Goal: Communication & Community: Answer question/provide support

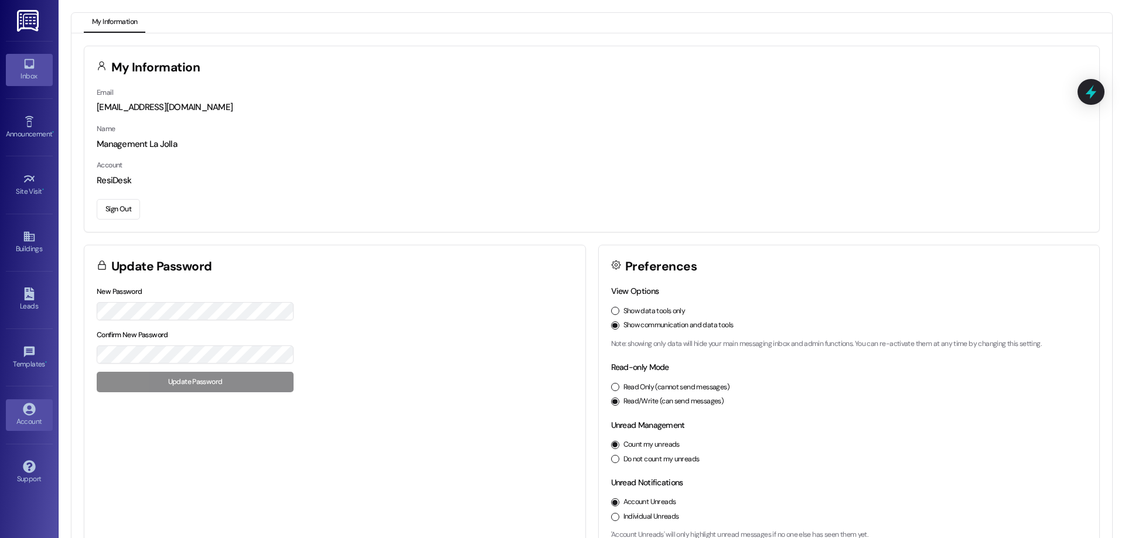
click at [28, 72] on div "Inbox" at bounding box center [29, 76] width 59 height 12
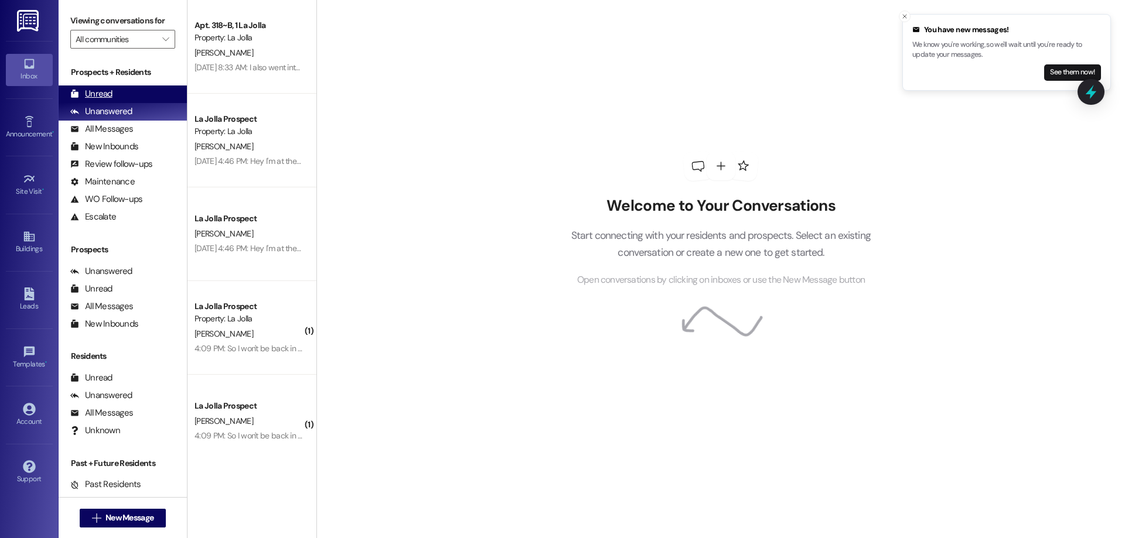
click at [138, 99] on div "Unread (0)" at bounding box center [123, 95] width 128 height 18
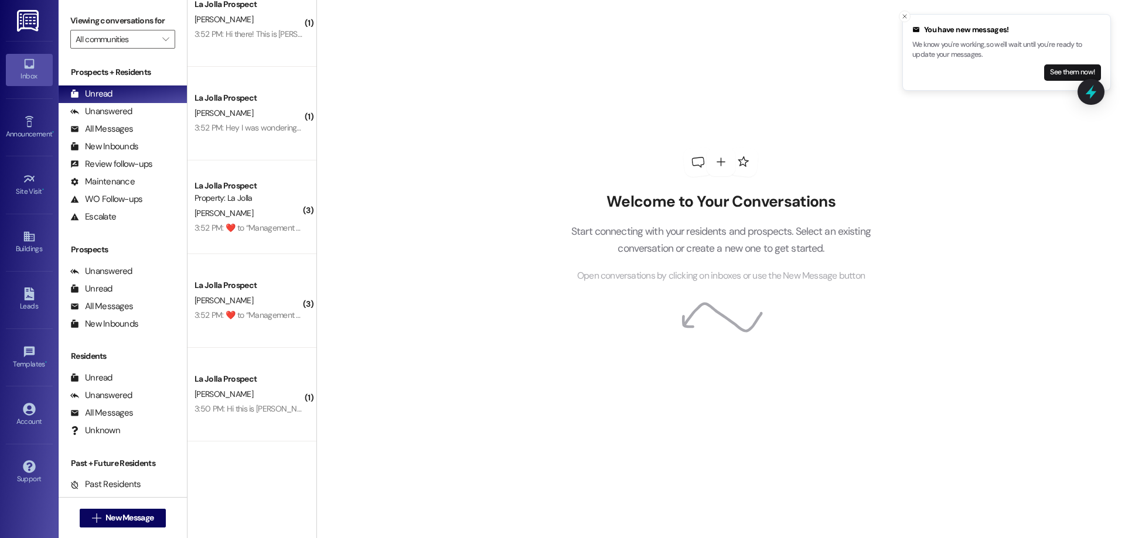
scroll to position [670, 0]
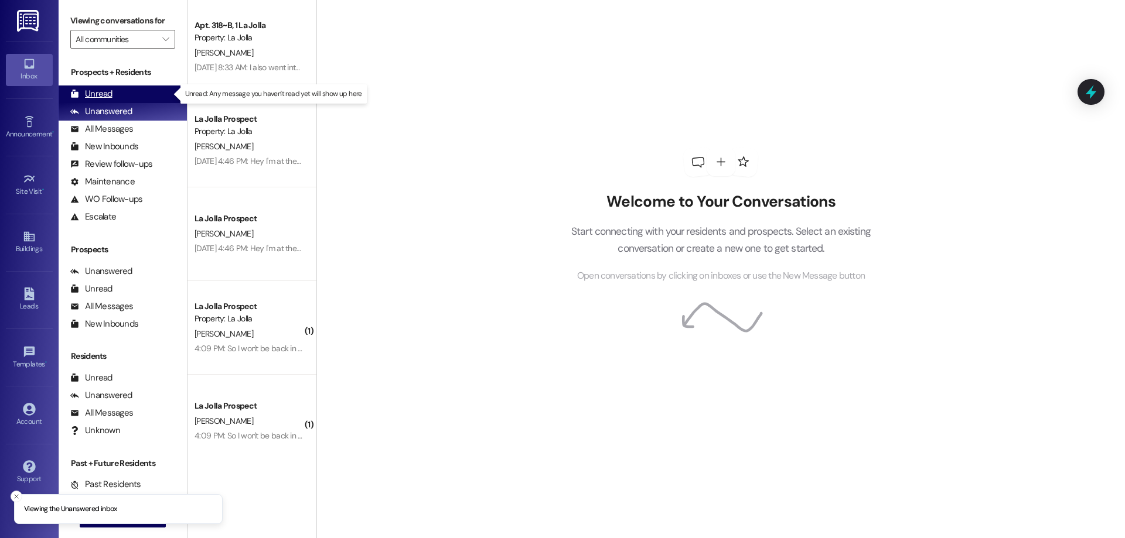
click at [103, 92] on div "Unread" at bounding box center [91, 94] width 42 height 12
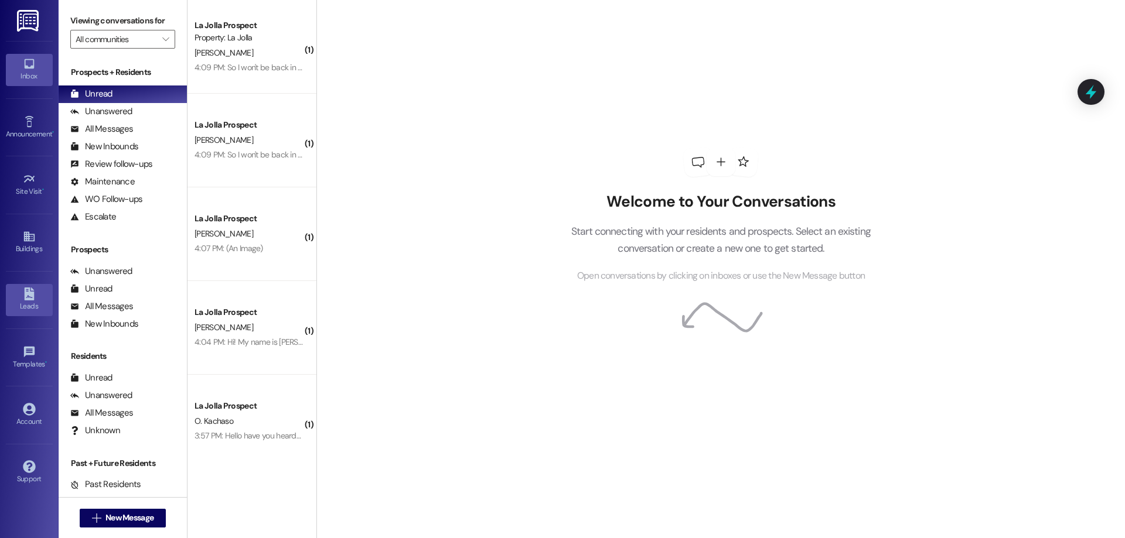
click at [35, 310] on div "Leads" at bounding box center [29, 306] width 59 height 12
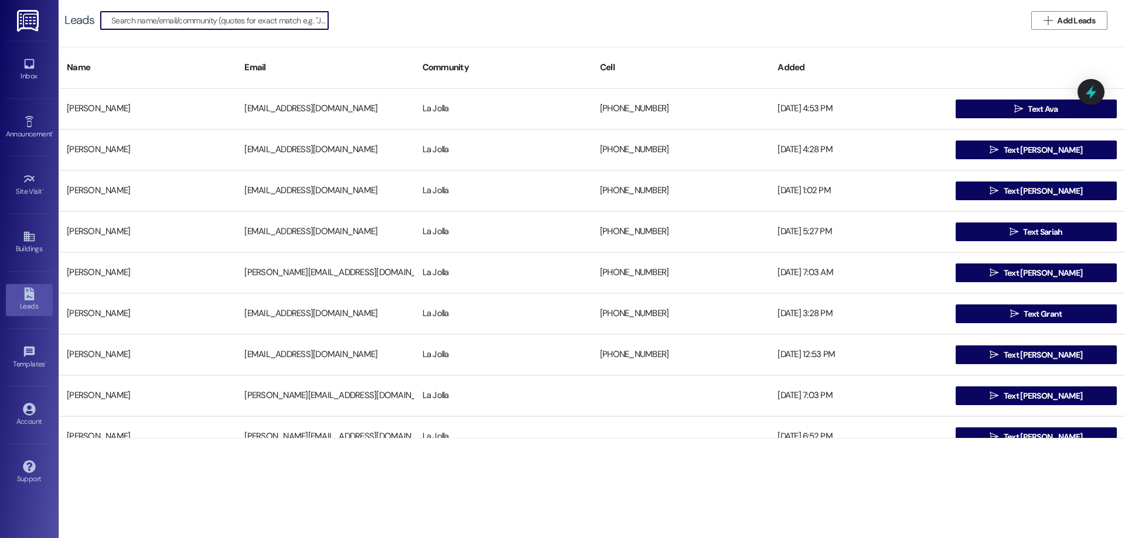
click at [185, 21] on input at bounding box center [219, 20] width 217 height 16
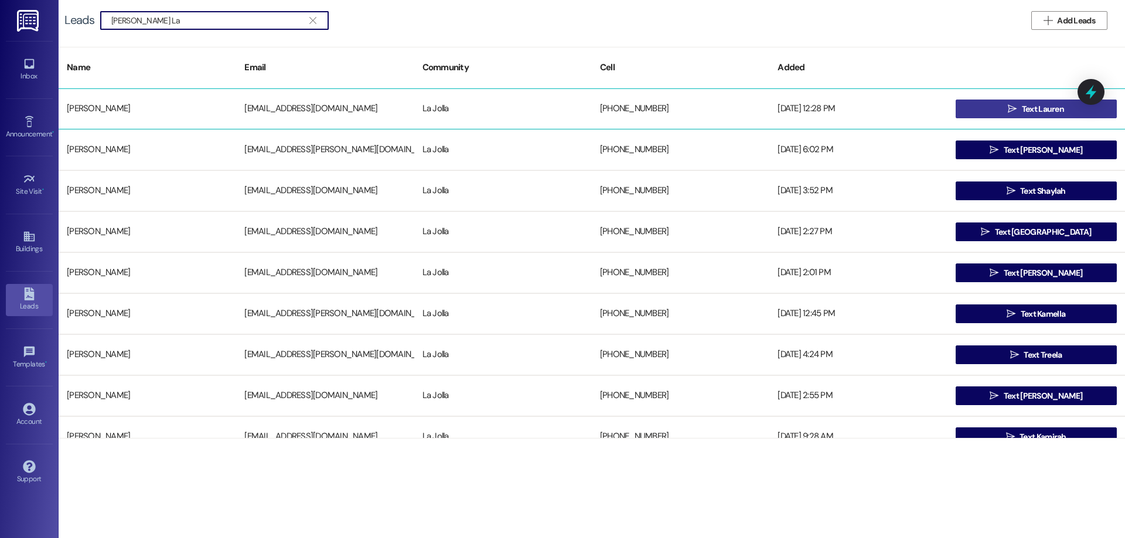
type input "[PERSON_NAME] La"
click at [1037, 107] on span "Text Lauren" at bounding box center [1043, 109] width 42 height 12
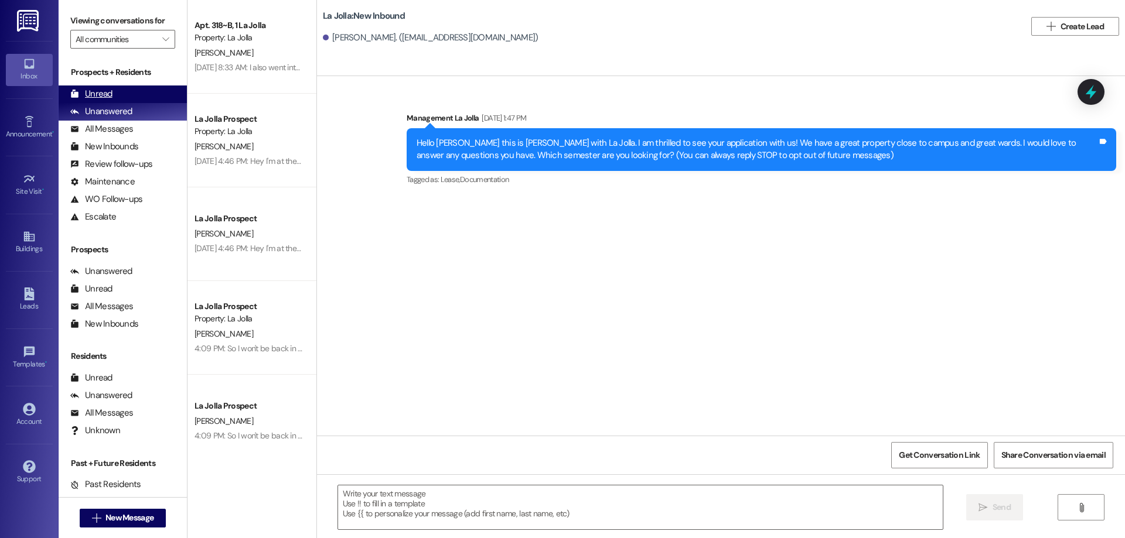
click at [136, 99] on div "Unread (0)" at bounding box center [123, 95] width 128 height 18
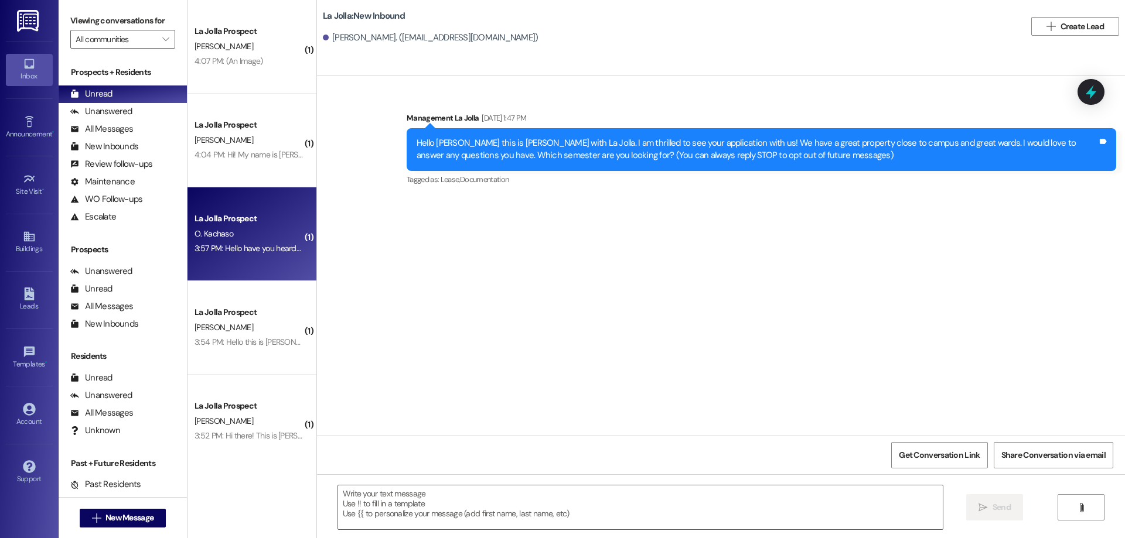
scroll to position [388, 0]
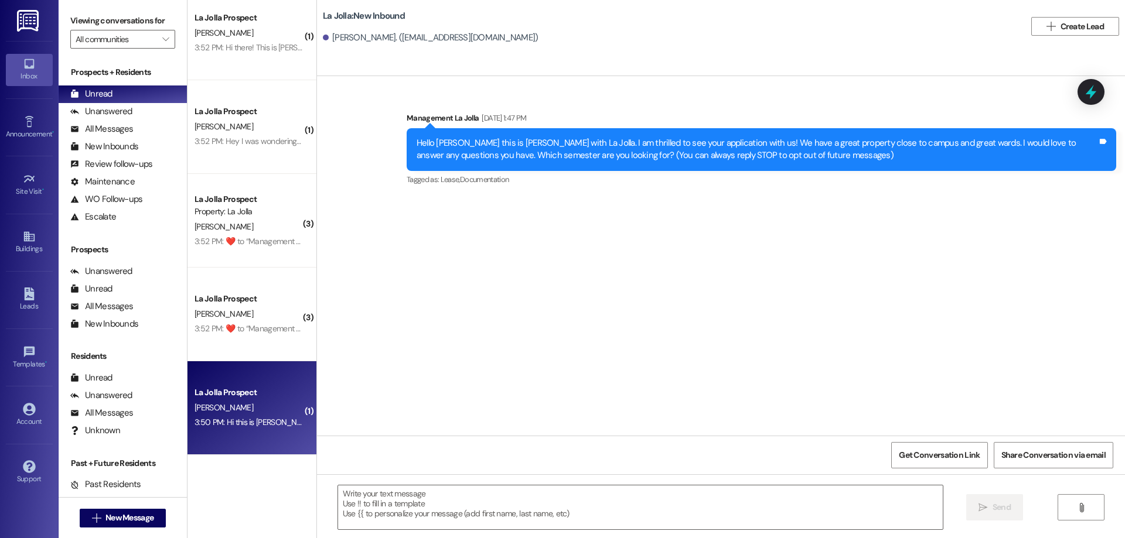
click at [247, 428] on div "3:50 PM: Hi this is Joseph Dutton, I had a question, is my rent paid and how do…" at bounding box center [354, 422] width 320 height 11
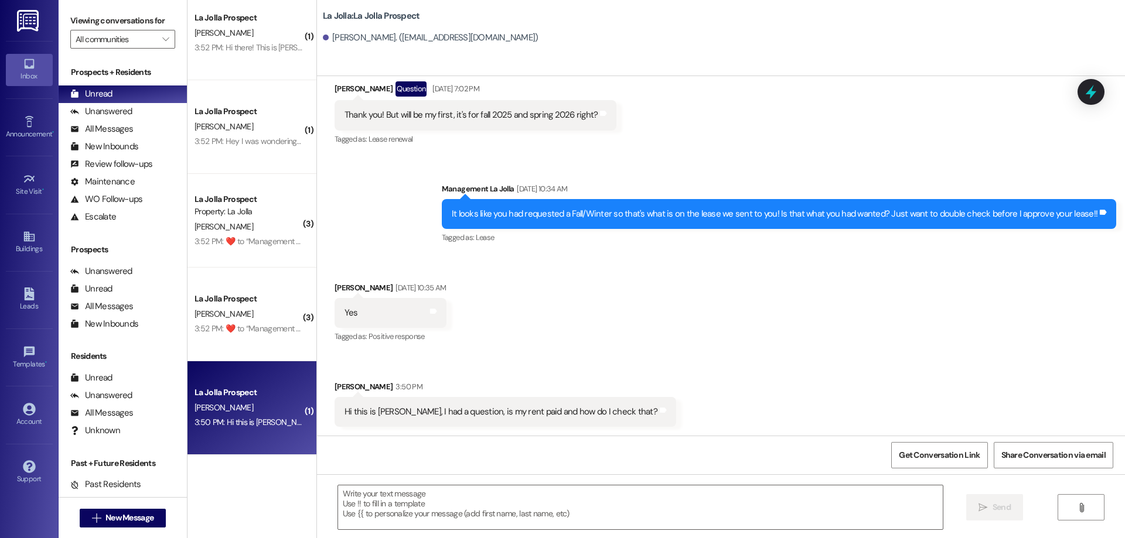
scroll to position [1185, 0]
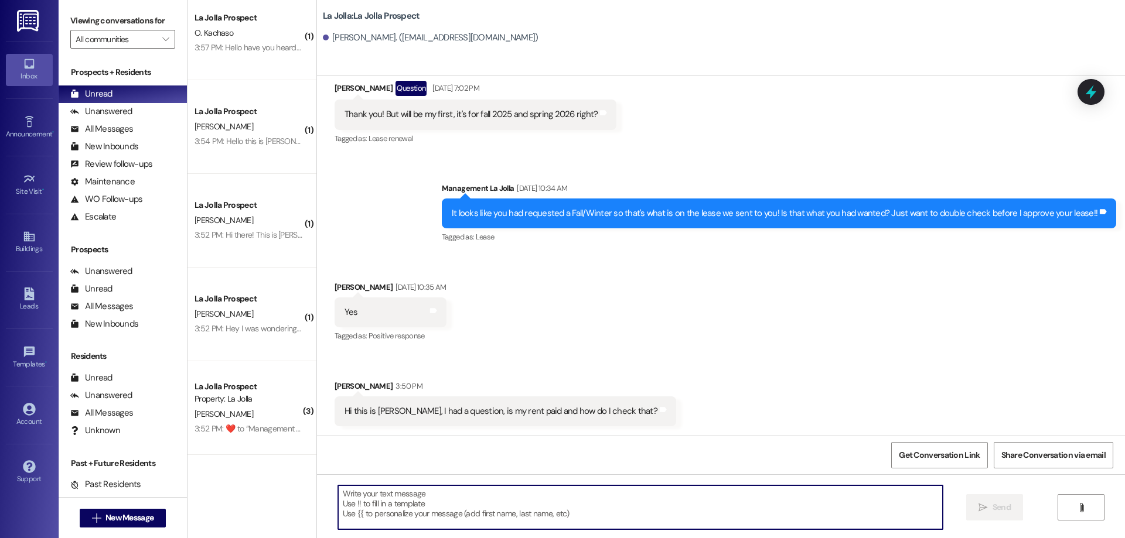
click at [520, 506] on textarea at bounding box center [640, 508] width 605 height 44
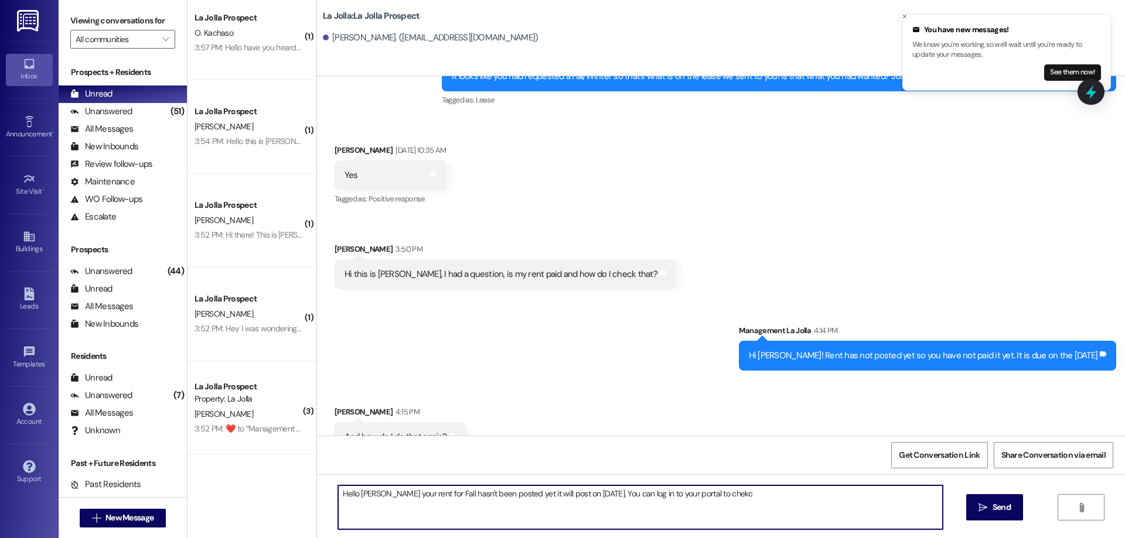
scroll to position [1348, 0]
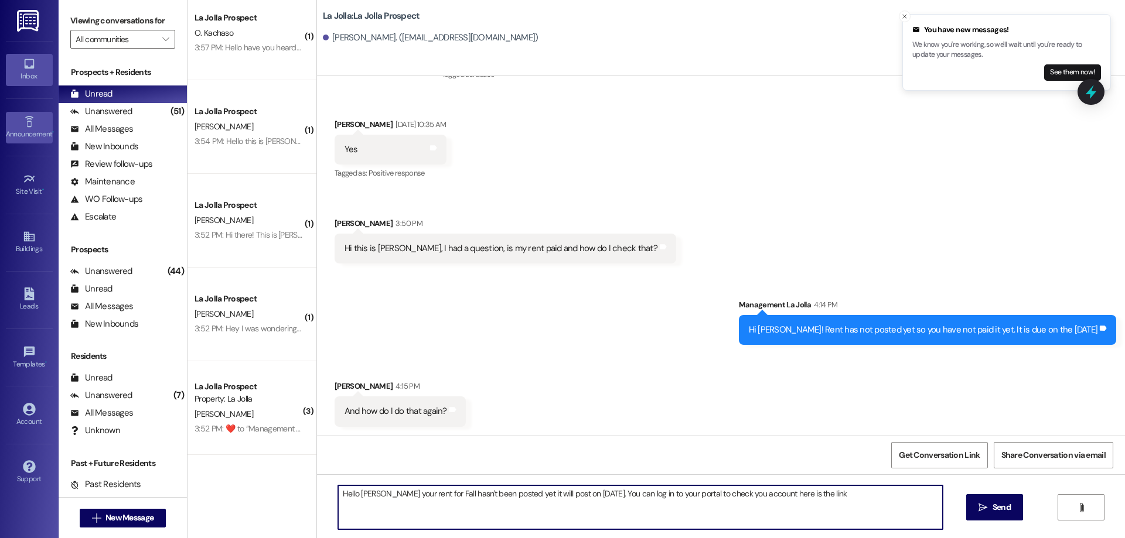
type textarea "Hello Joseph your rent for Fall hasn't been posted yet it will post on Septembe…"
drag, startPoint x: 705, startPoint y: 498, endPoint x: 336, endPoint y: 446, distance: 372.0
click at [317, 494] on div "Hello Joseph your rent for Fall hasn't been posted yet it will post on Septembe…" at bounding box center [721, 518] width 808 height 88
paste textarea "https://lajollarexburg.residentportal.com/auth"
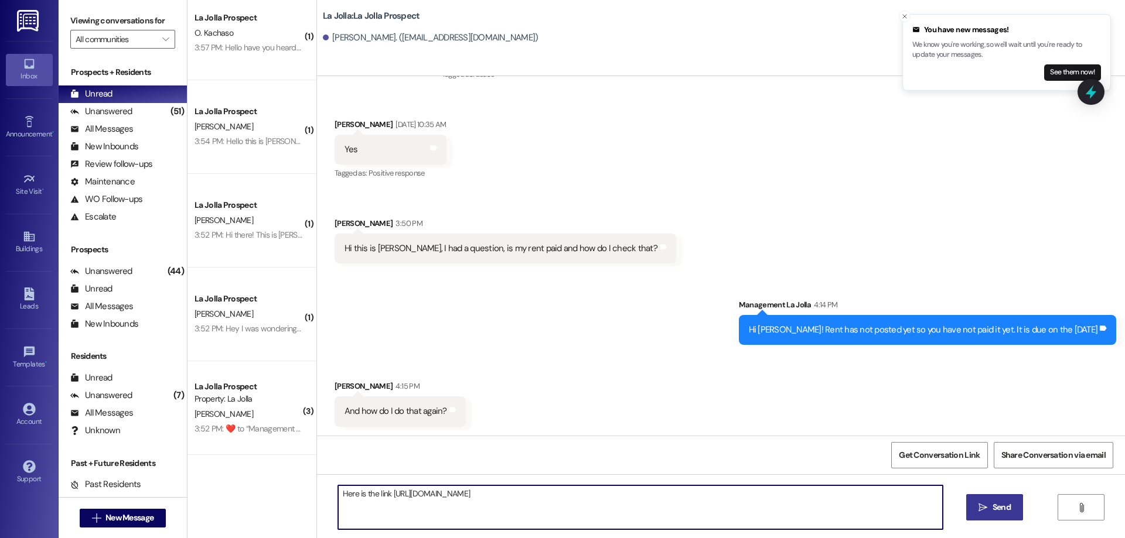
type textarea "Here is the link https://lajollarexburg.residentportal.com/auth"
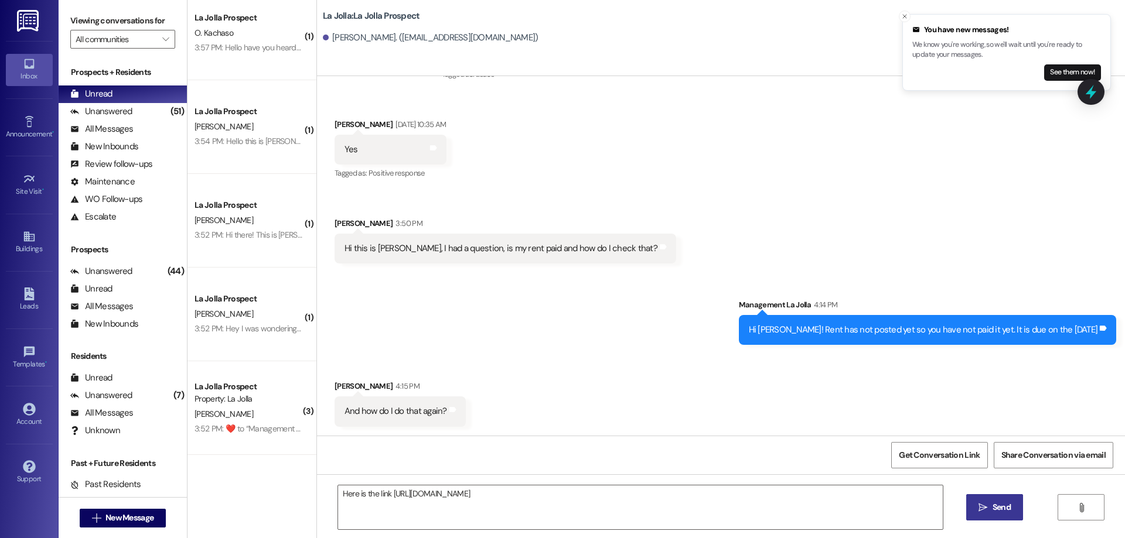
click at [992, 510] on span "Send" at bounding box center [1001, 507] width 18 height 12
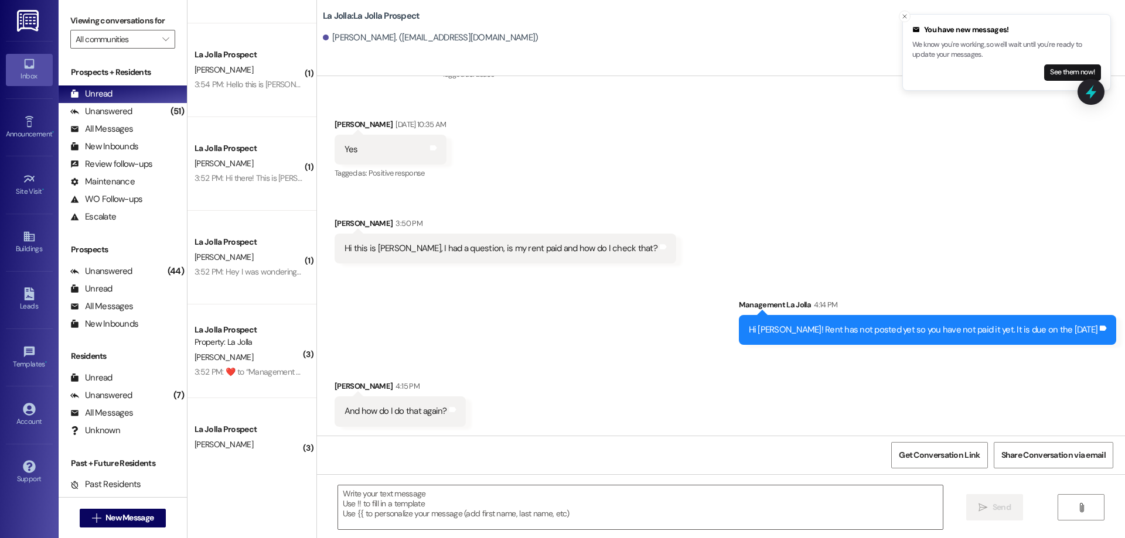
scroll to position [482, 0]
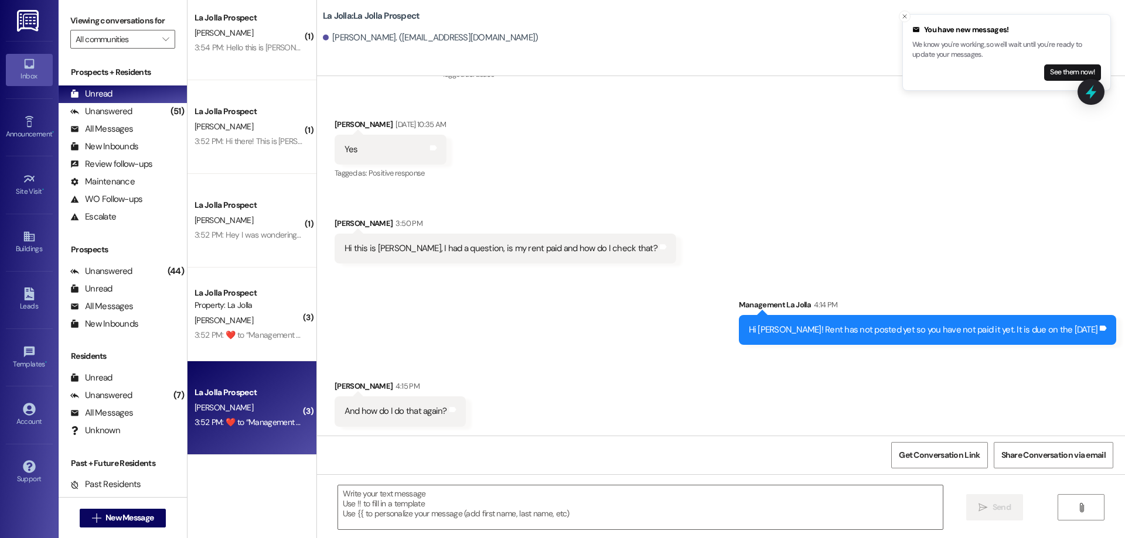
click at [241, 412] on div "J. Baxter" at bounding box center [248, 408] width 111 height 15
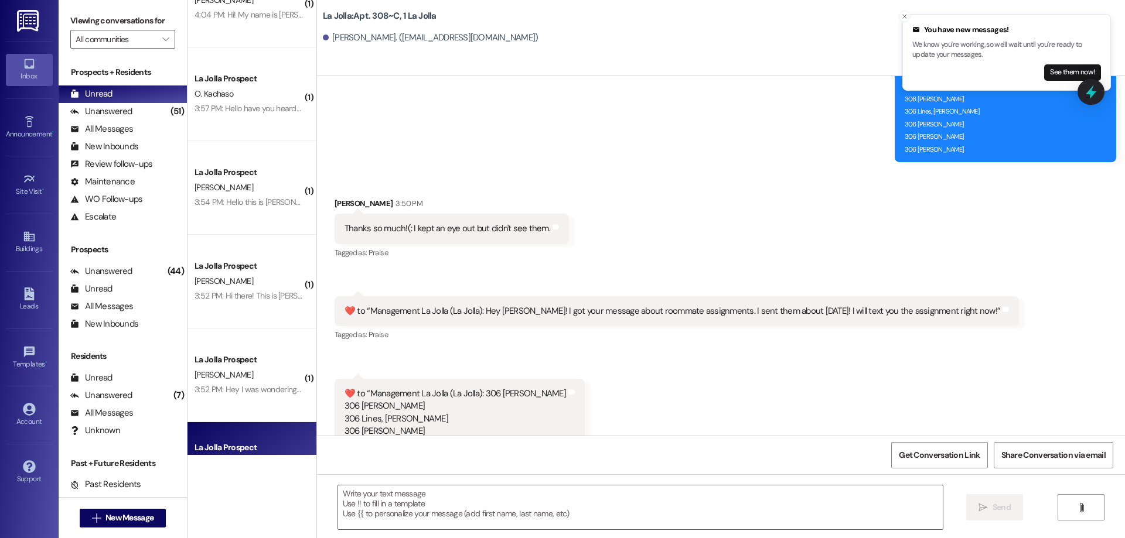
scroll to position [306, 0]
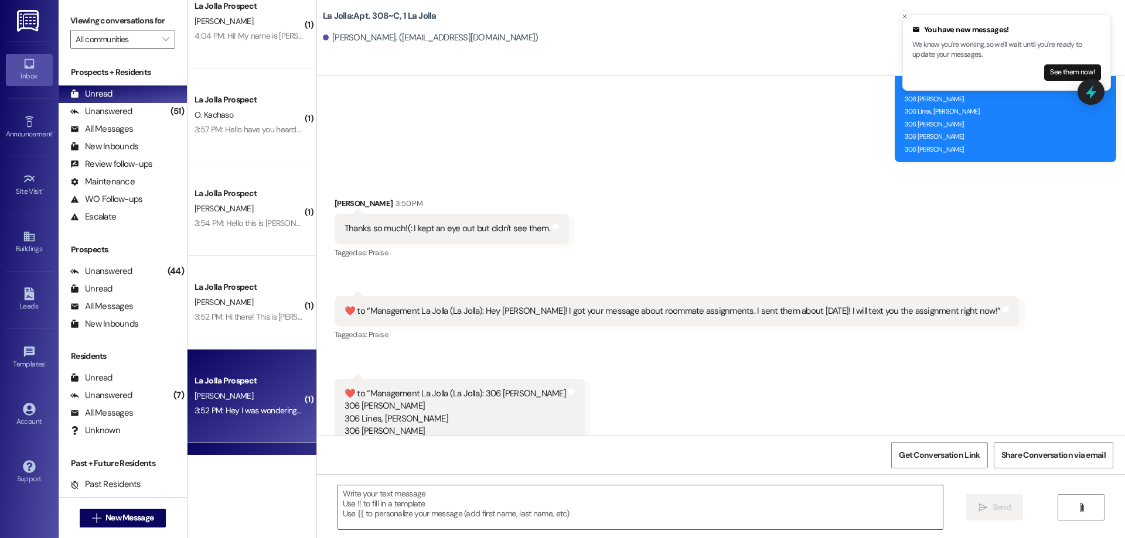
click at [239, 418] on div "3:52 PM: Hey I was wondering if any of my roommates plan to bring any animals f…" at bounding box center [248, 411] width 111 height 15
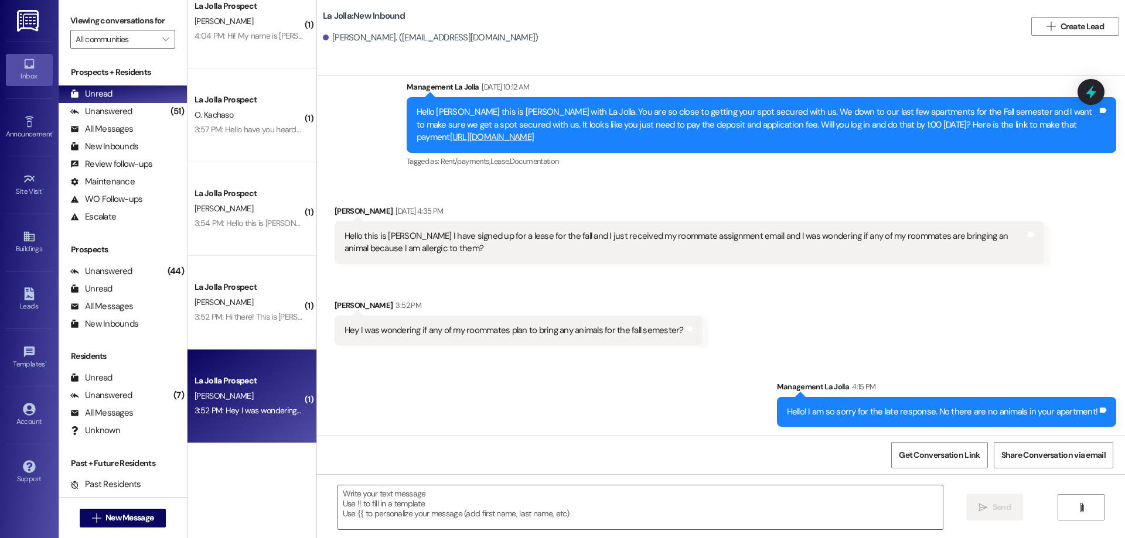
scroll to position [267, 0]
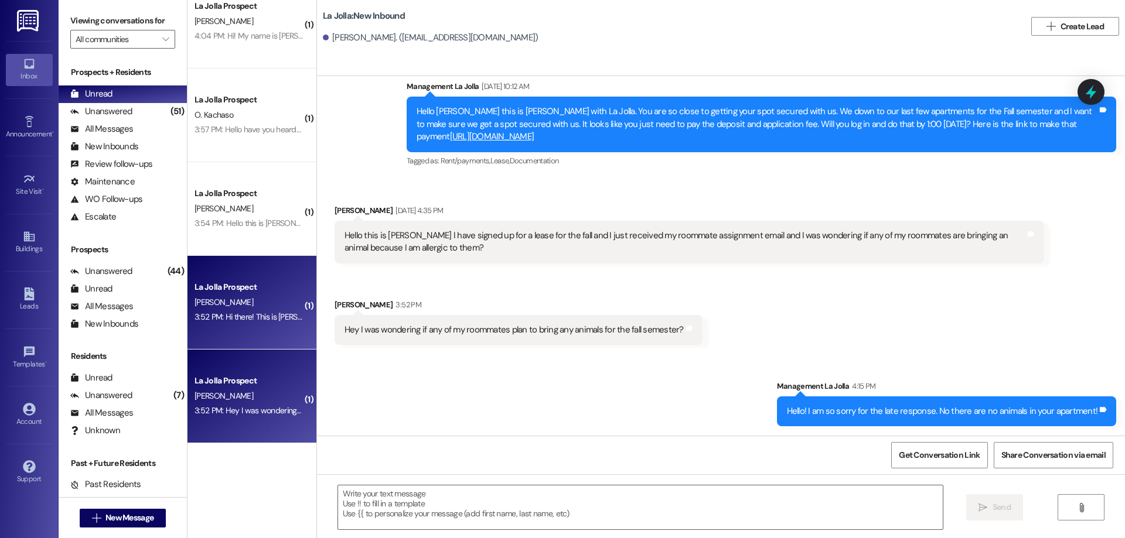
click at [234, 316] on div "3:52 PM: Hi there! This is Kayla Petitt, and I have a lease beginning in this f…" at bounding box center [454, 317] width 520 height 11
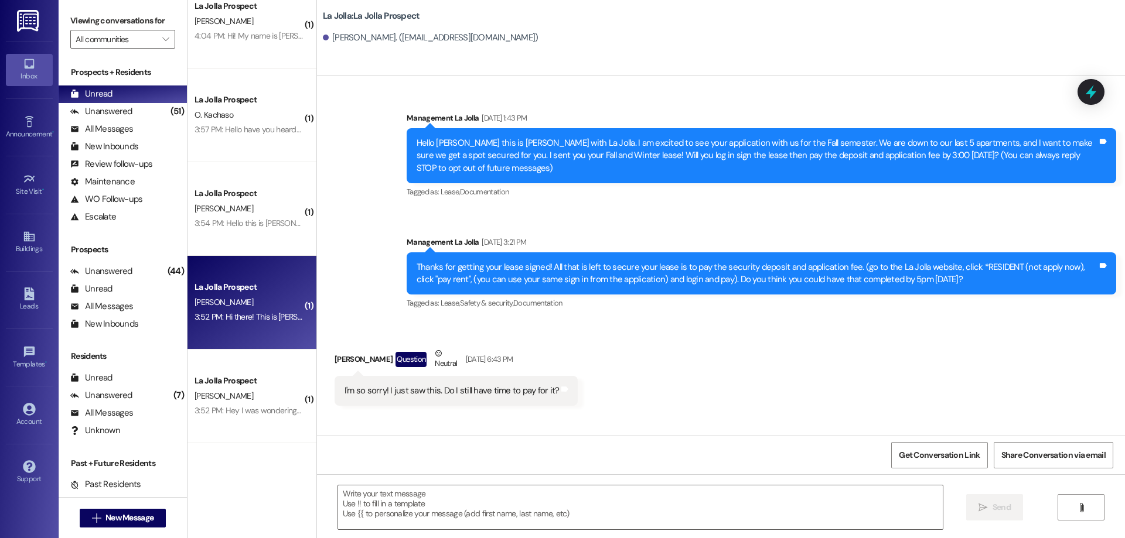
scroll to position [241, 0]
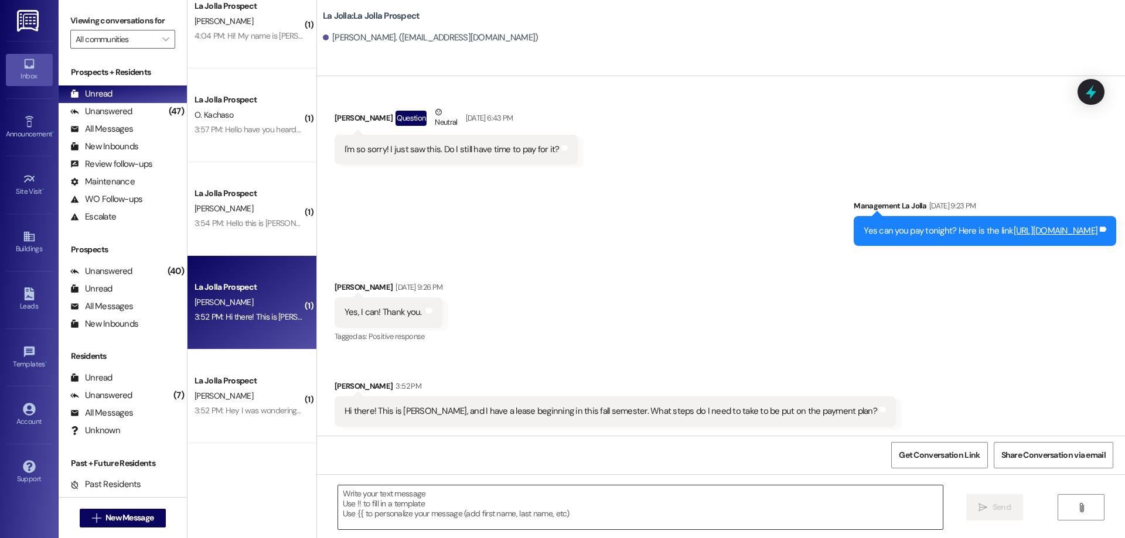
click at [370, 513] on textarea at bounding box center [640, 508] width 605 height 44
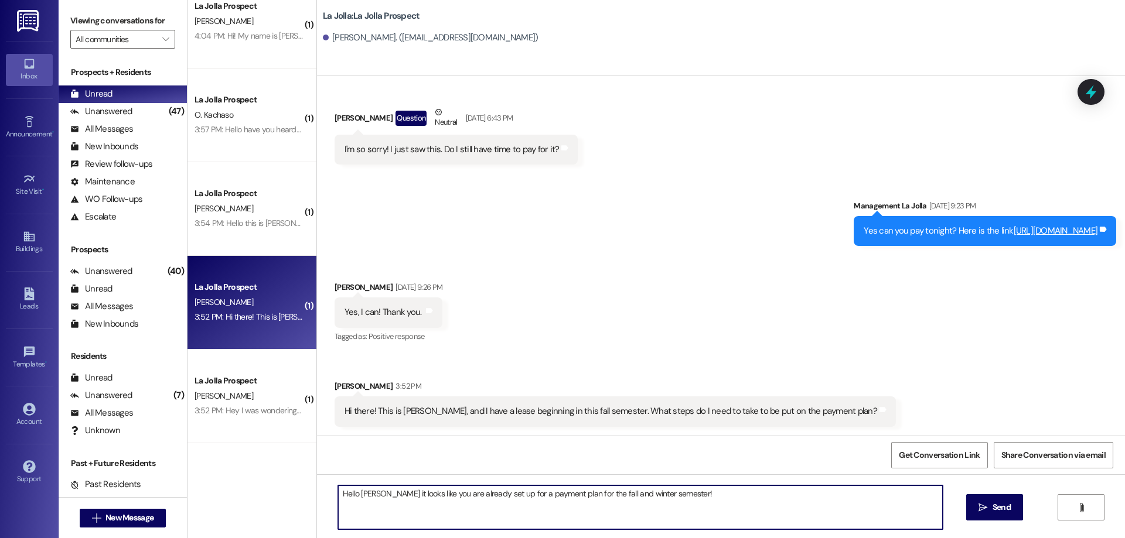
type textarea "Hello Kayla it looks like you are already set up for a payment plan for the fal…"
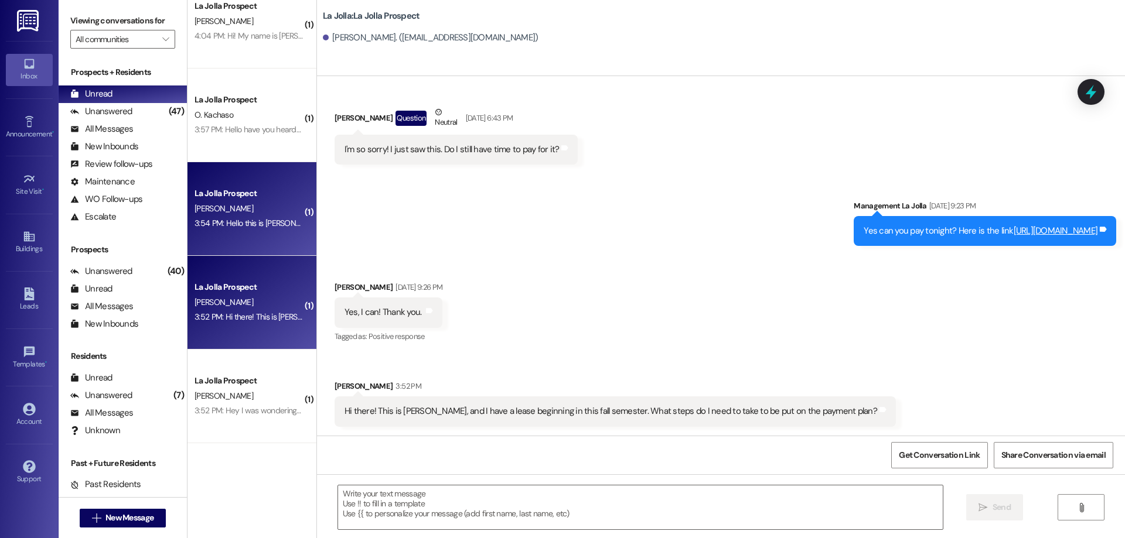
click at [241, 203] on div "J. efird" at bounding box center [248, 209] width 111 height 15
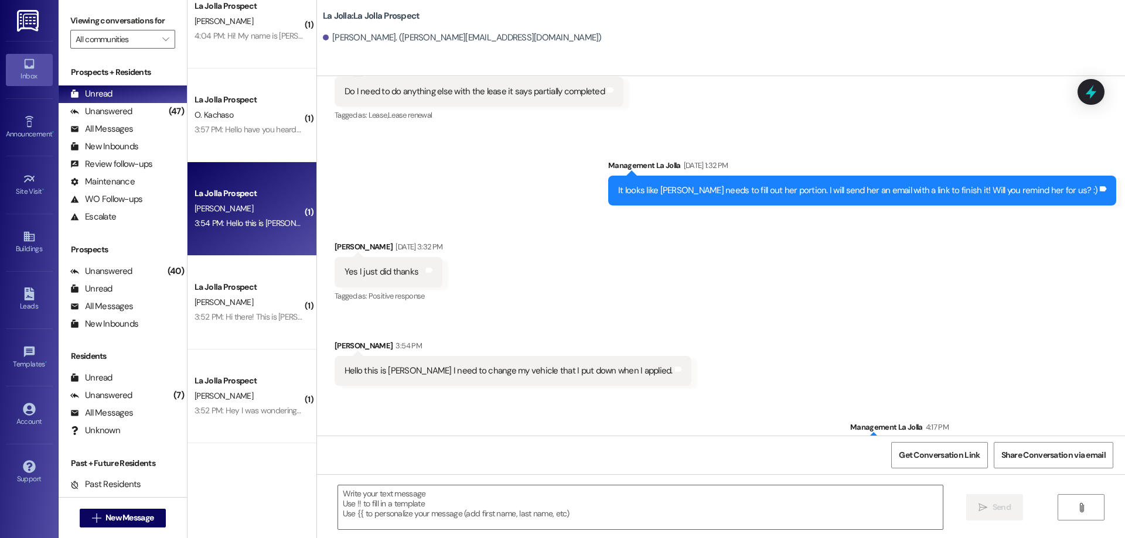
scroll to position [840, 0]
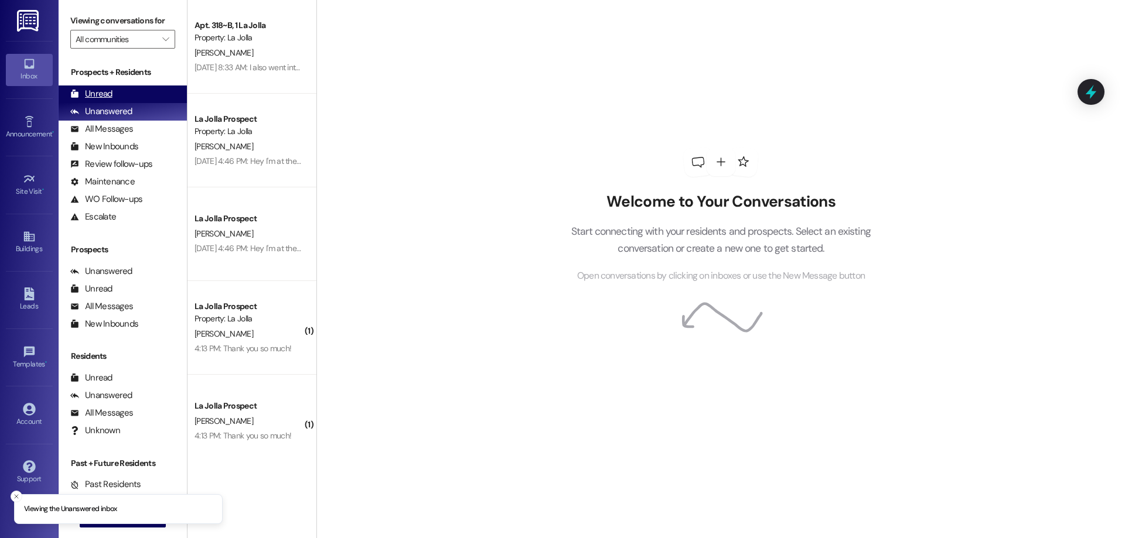
click at [116, 97] on div "Unread (0)" at bounding box center [123, 95] width 128 height 18
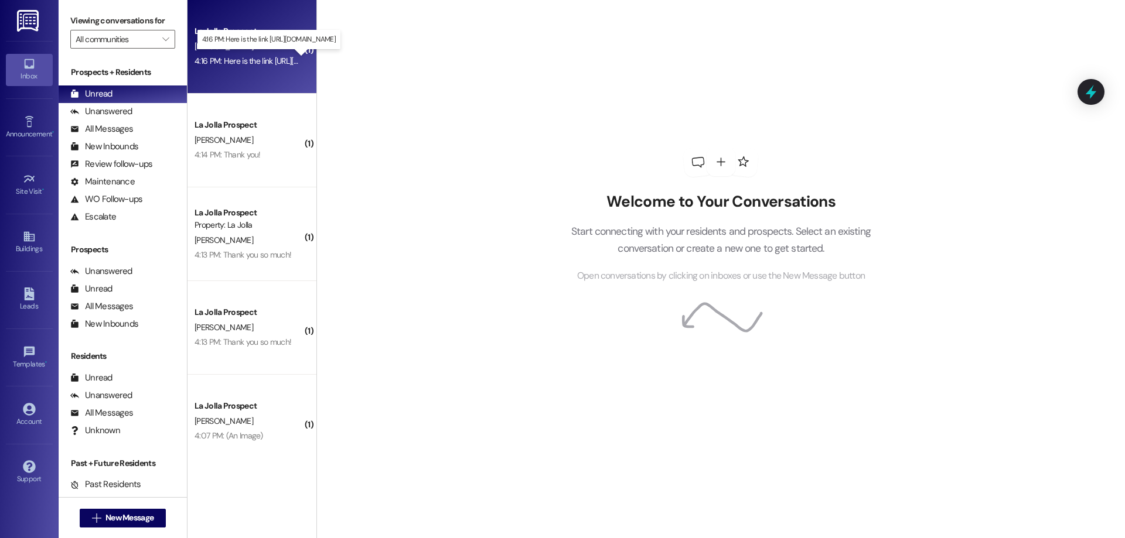
click at [247, 60] on div "4:16 PM: Here is the link https://lajollarexburg.residentportal.com/auth 4:16 P…" at bounding box center [272, 61] width 156 height 11
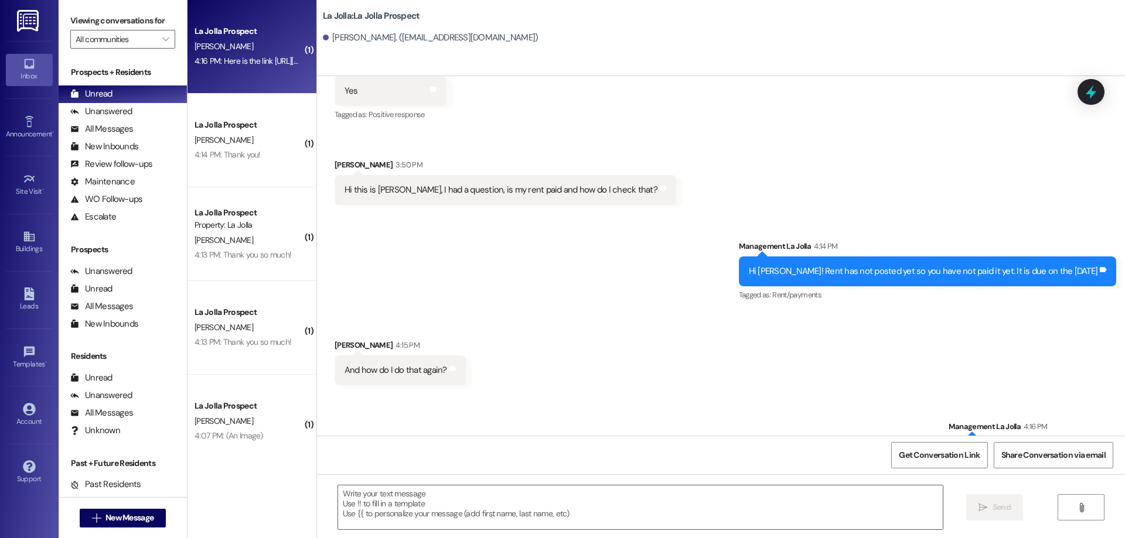
scroll to position [1447, 0]
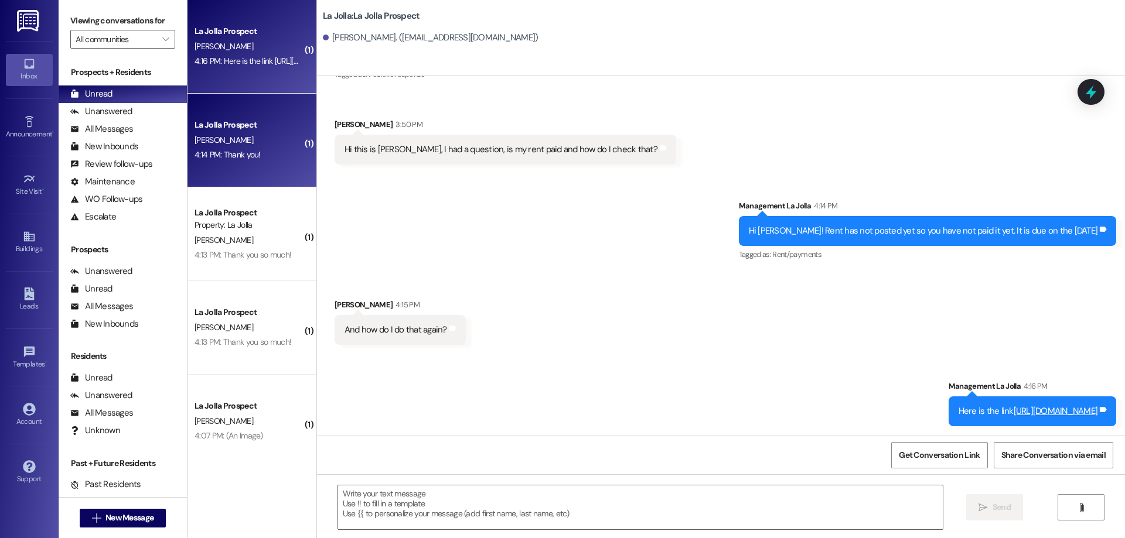
click at [213, 142] on span "M. Chidester" at bounding box center [223, 140] width 59 height 11
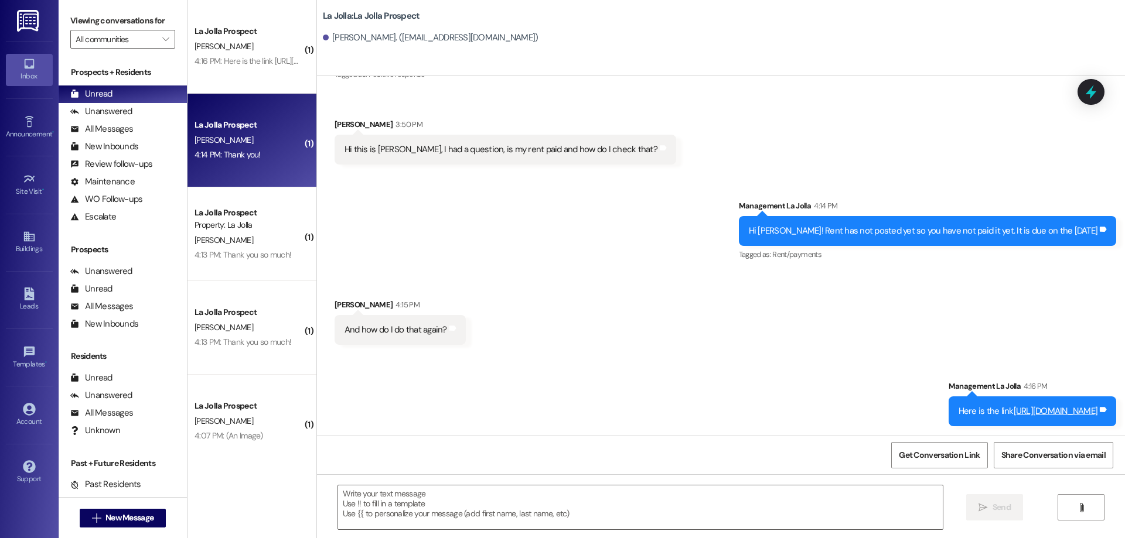
scroll to position [1176, 0]
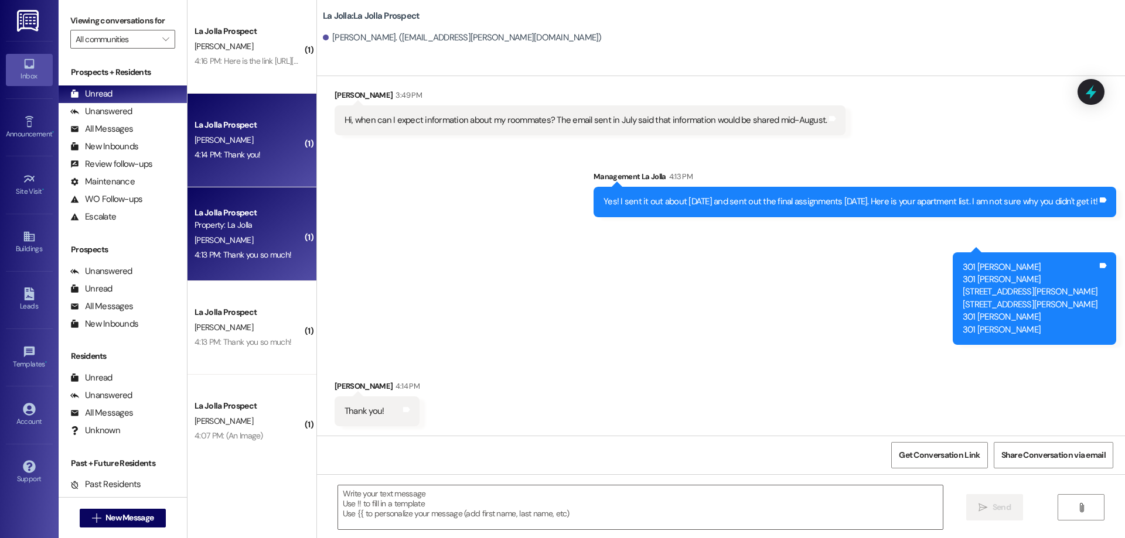
click at [241, 253] on div "4:13 PM: Thank you so much! 4:13 PM: Thank you so much!" at bounding box center [242, 255] width 97 height 11
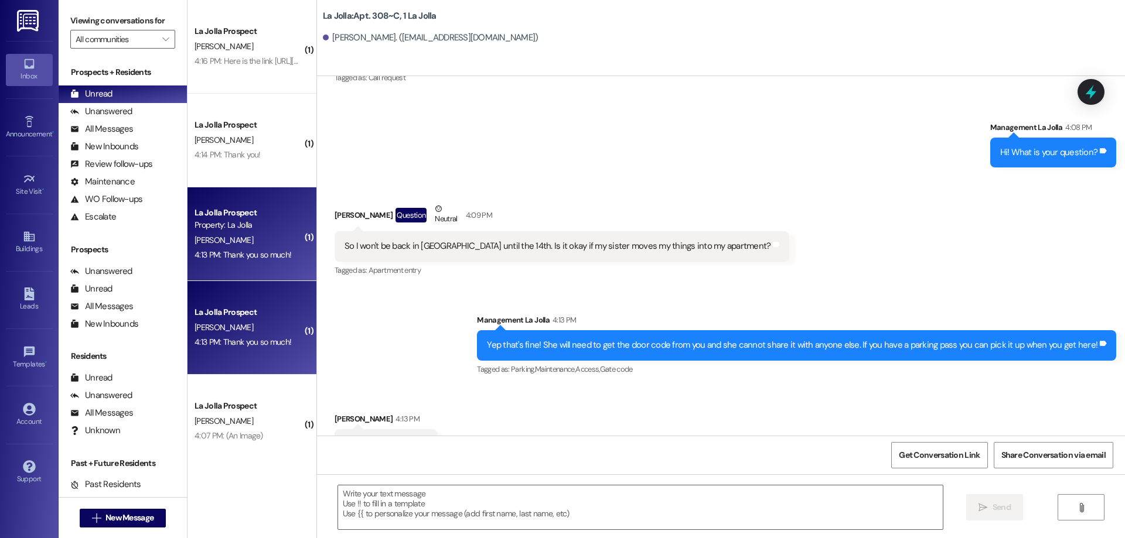
scroll to position [13, 0]
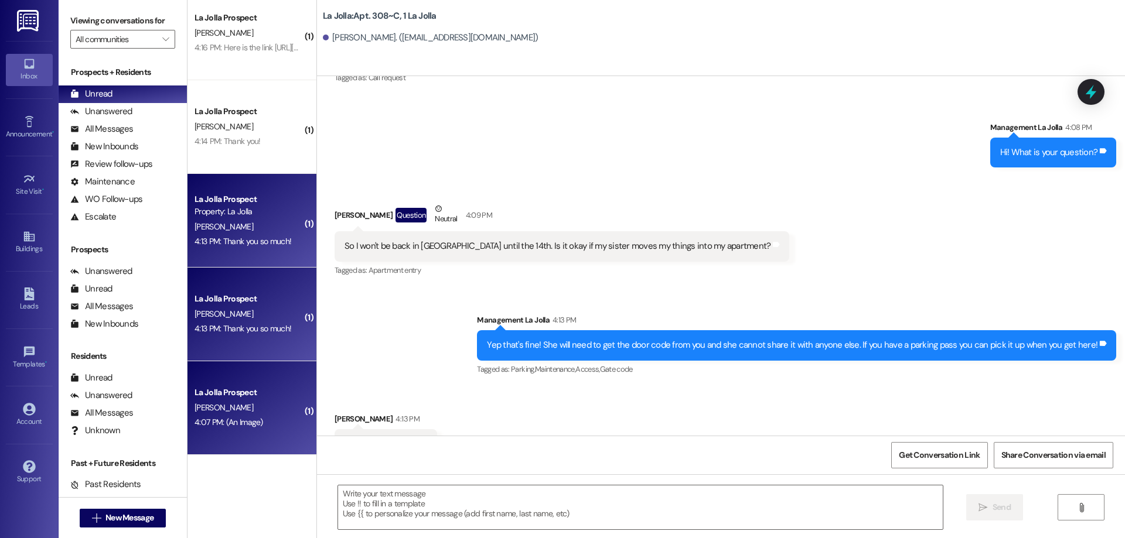
click at [244, 398] on div "La Jolla Prospect" at bounding box center [248, 393] width 108 height 12
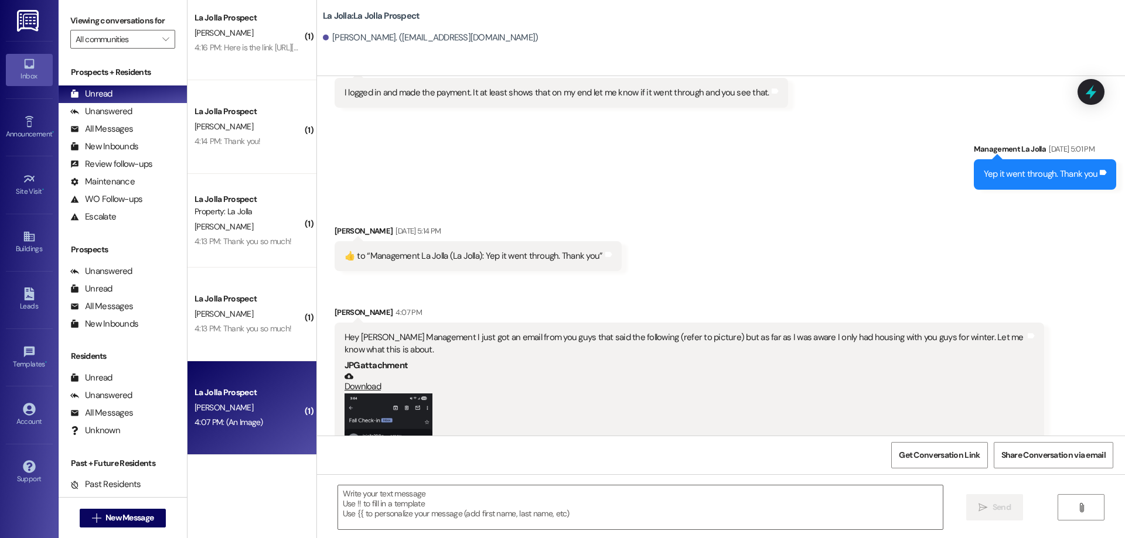
scroll to position [1732, 0]
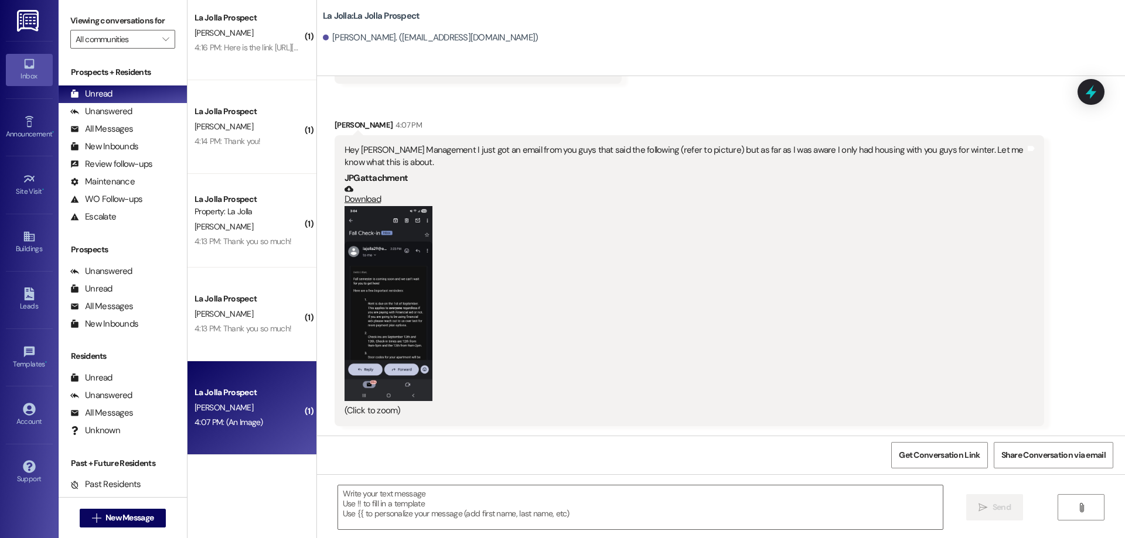
click at [397, 303] on button "Zoom image" at bounding box center [388, 303] width 88 height 195
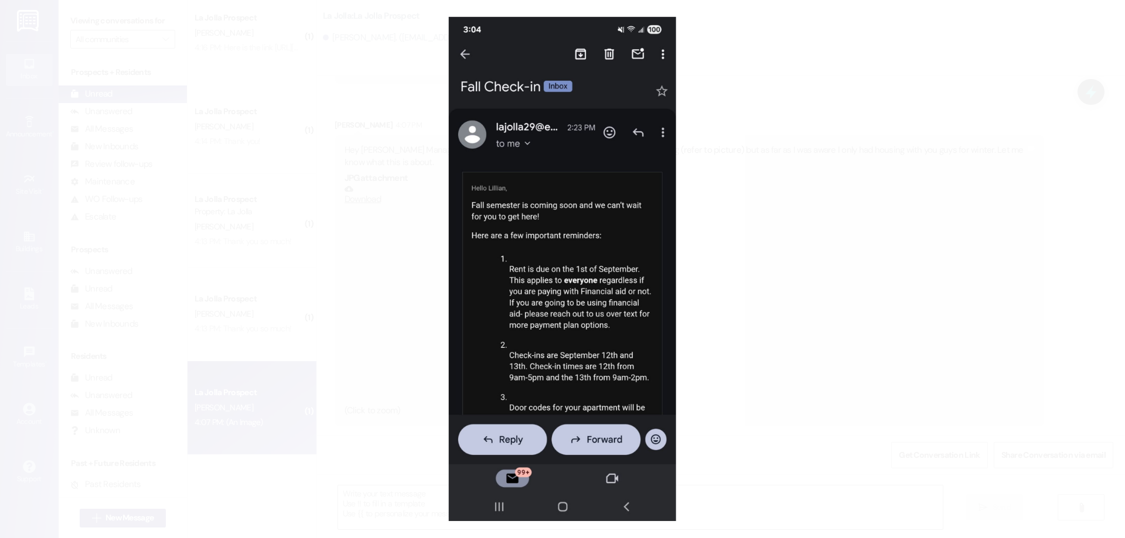
click at [397, 304] on button "Unzoom image" at bounding box center [562, 269] width 1125 height 538
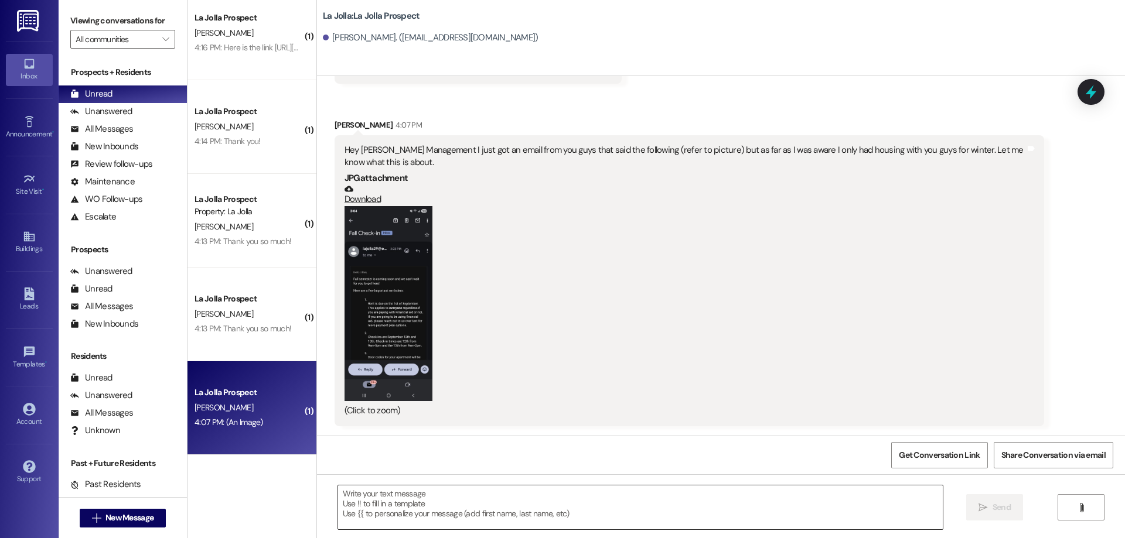
click at [429, 507] on textarea at bounding box center [640, 508] width 605 height 44
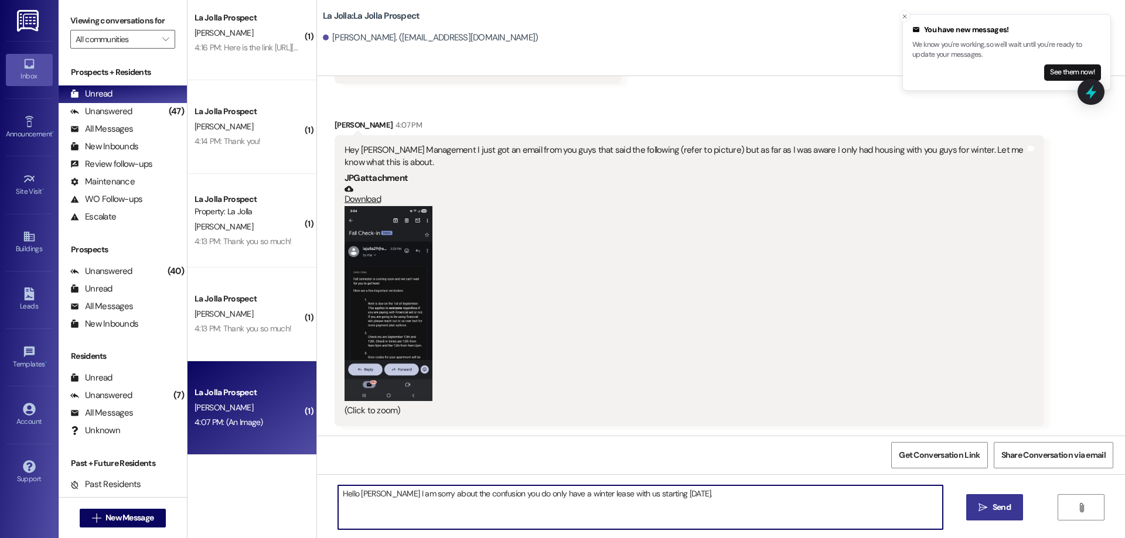
type textarea "Hello Lillian I am sorry about the confusion you do only have a winter lease wi…"
click at [990, 507] on span "Send" at bounding box center [1001, 507] width 23 height 12
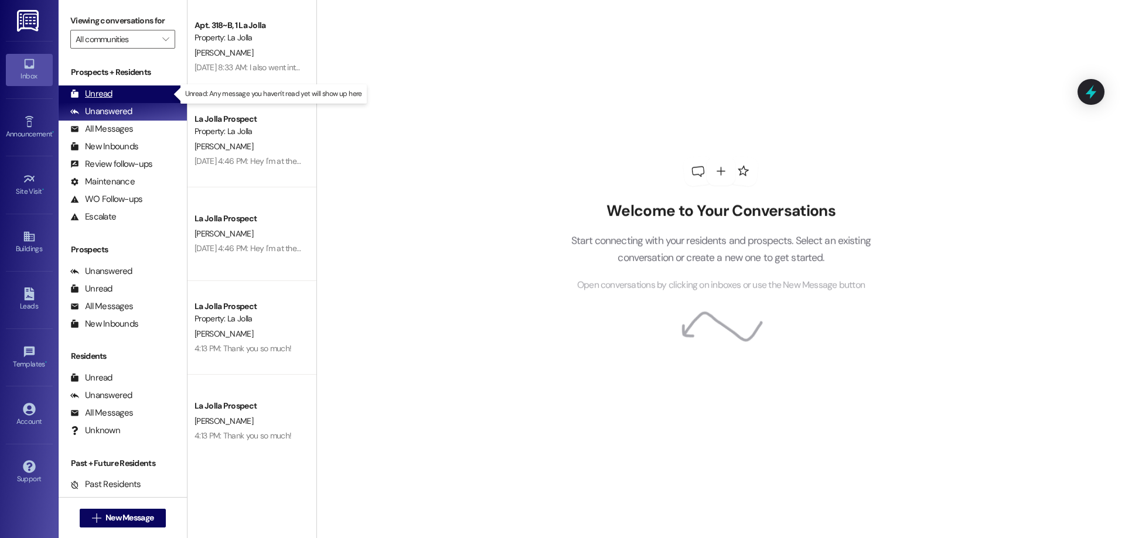
click at [123, 87] on div "Unread (0)" at bounding box center [123, 95] width 128 height 18
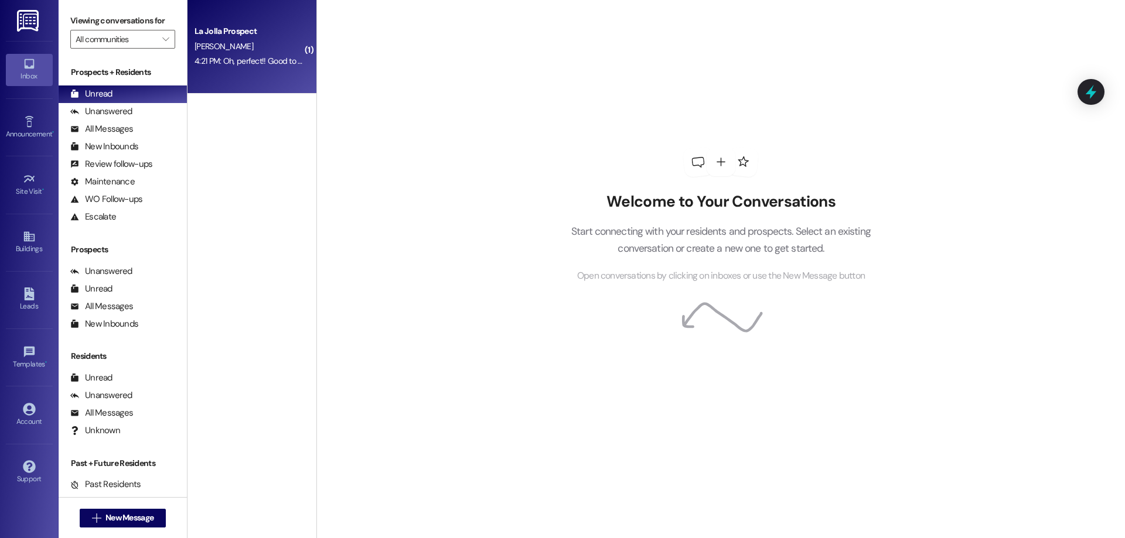
click at [228, 66] on div "4:21 PM: Oh, perfect!! Good to know. Have I already payed for parking? 4:21 PM:…" at bounding box center [314, 61] width 240 height 11
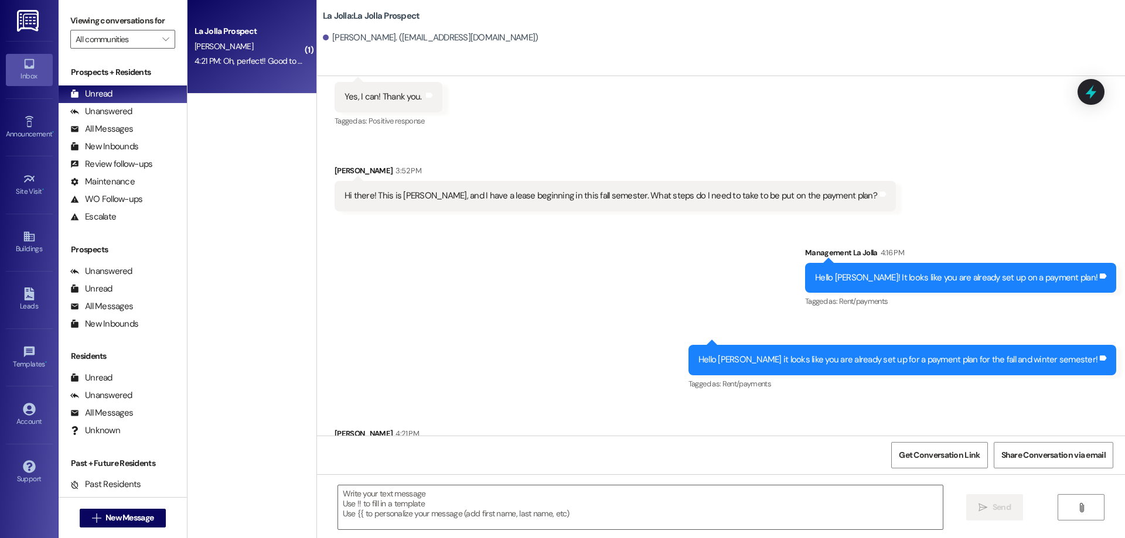
scroll to position [504, 0]
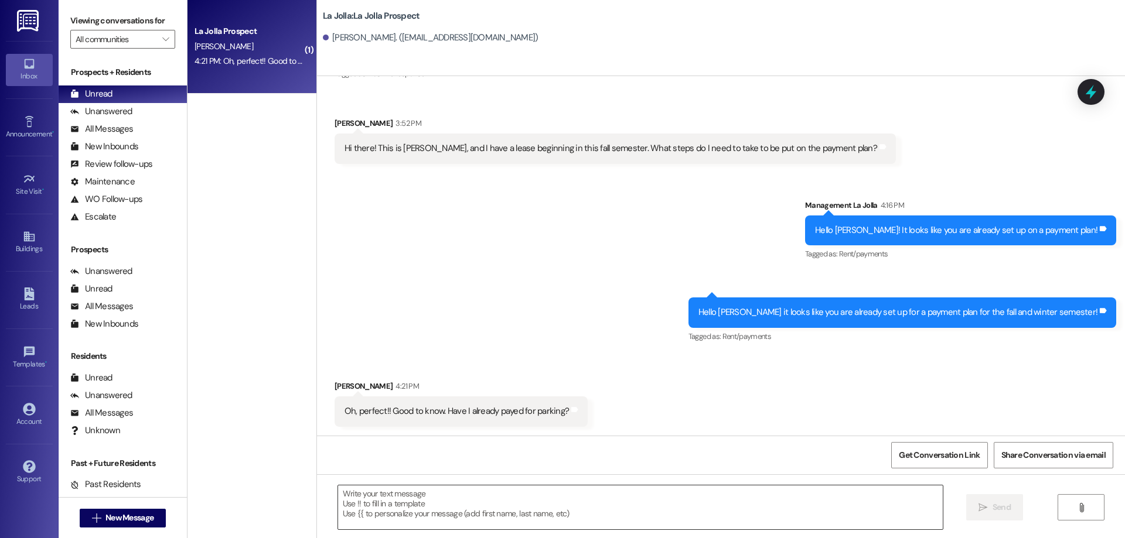
click at [438, 510] on textarea at bounding box center [640, 508] width 605 height 44
click at [370, 509] on textarea at bounding box center [640, 508] width 605 height 44
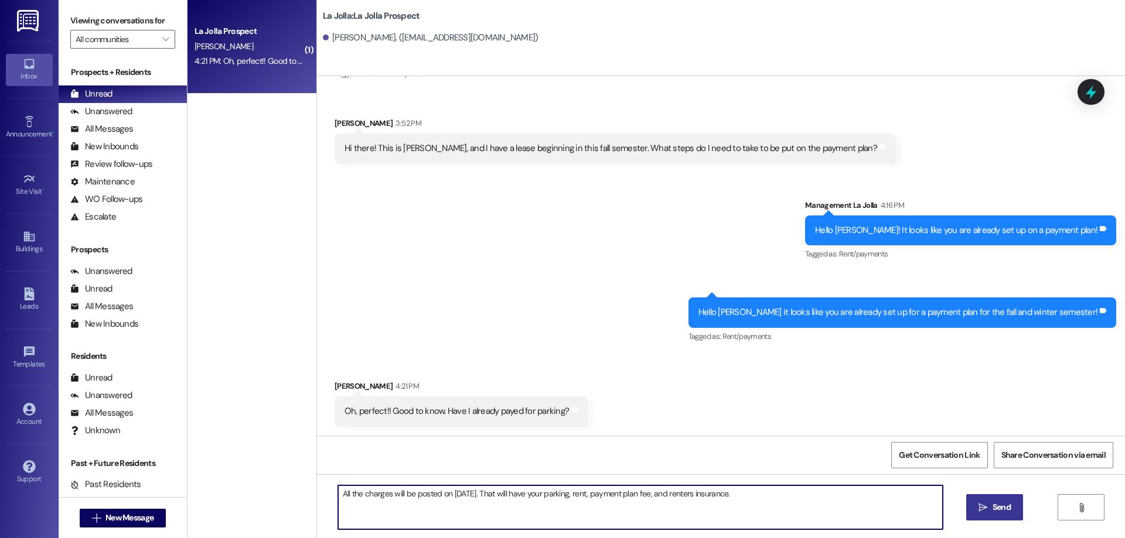
type textarea "All the charges will be posted on September 1st. That will have your parking, r…"
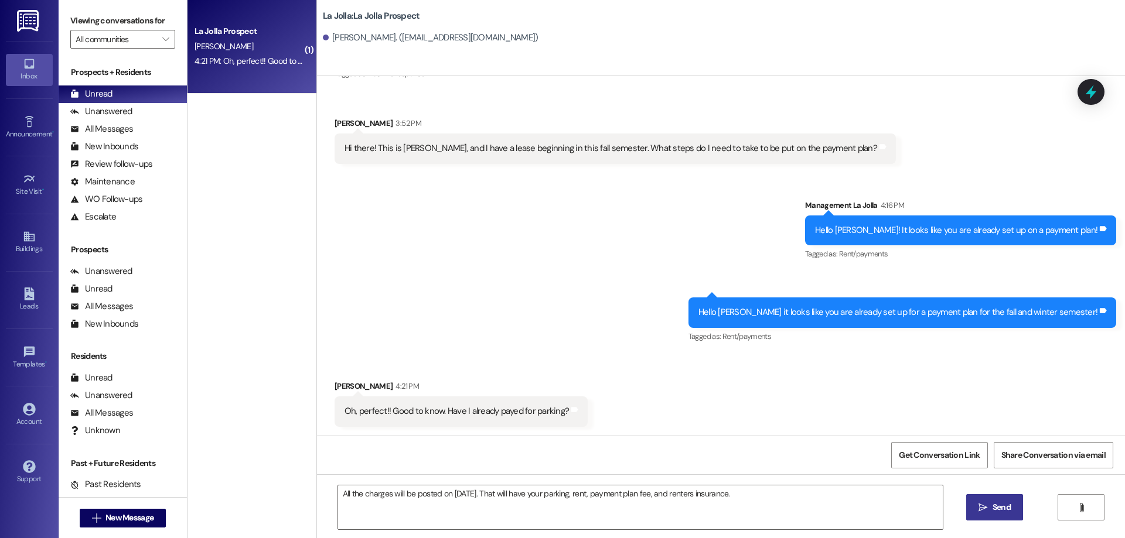
click at [993, 512] on span "Send" at bounding box center [1001, 507] width 18 height 12
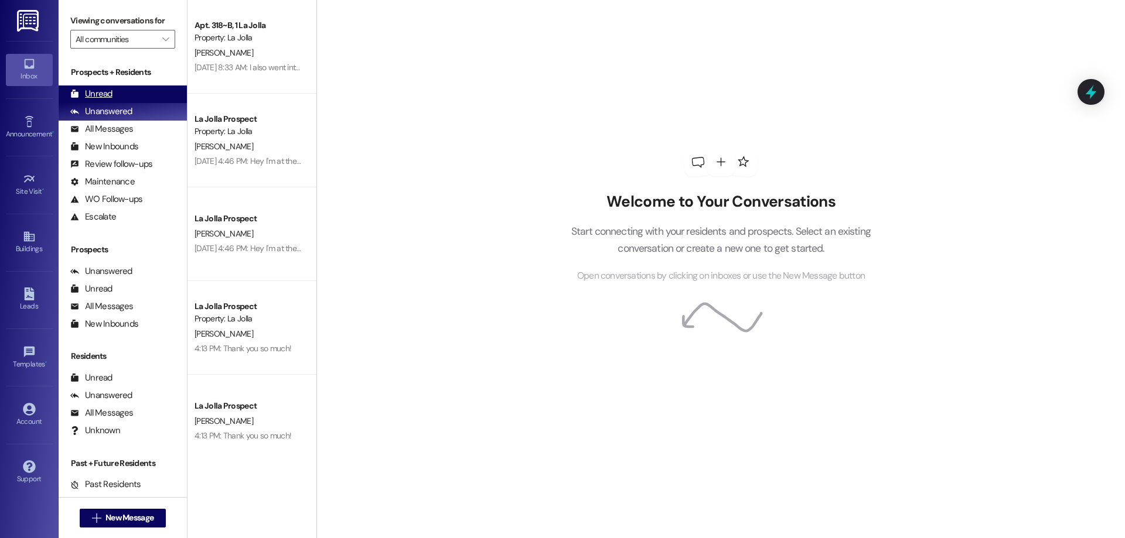
click at [104, 94] on div "Unread" at bounding box center [91, 94] width 42 height 12
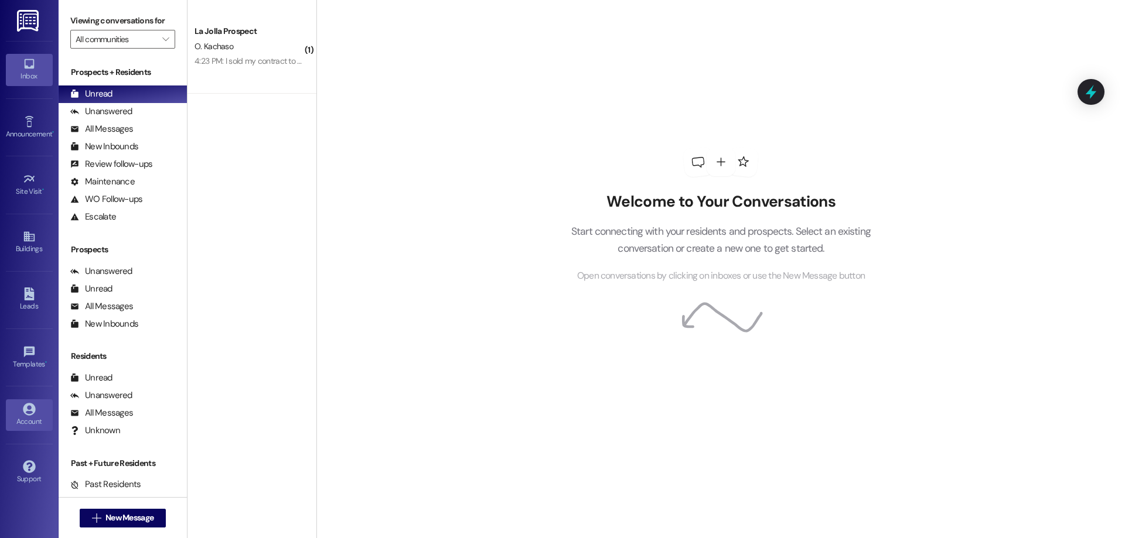
click at [30, 426] on div "Account" at bounding box center [29, 422] width 59 height 12
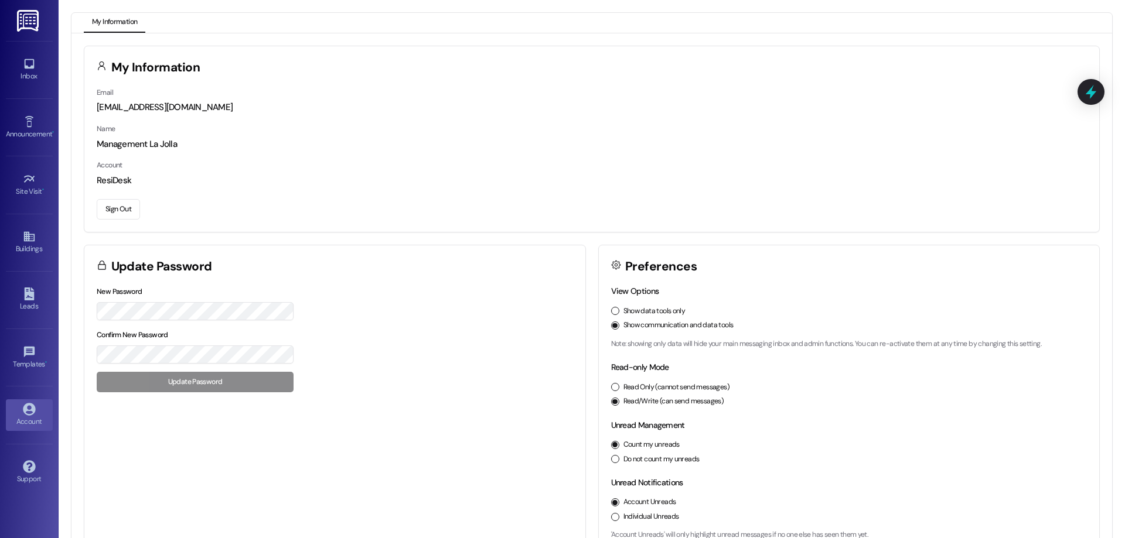
click at [119, 210] on button "Sign Out" at bounding box center [118, 209] width 43 height 21
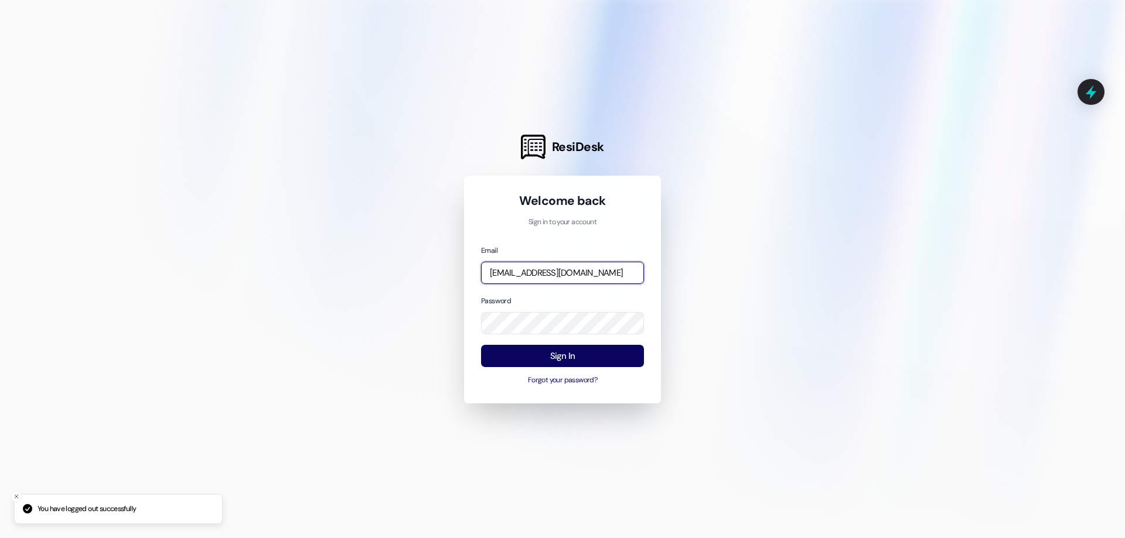
drag, startPoint x: 573, startPoint y: 275, endPoint x: 565, endPoint y: 273, distance: 7.8
click at [572, 275] on input "[EMAIL_ADDRESS][DOMAIN_NAME]" at bounding box center [562, 273] width 163 height 23
type input "[EMAIL_ADDRESS][DOMAIN_NAME]"
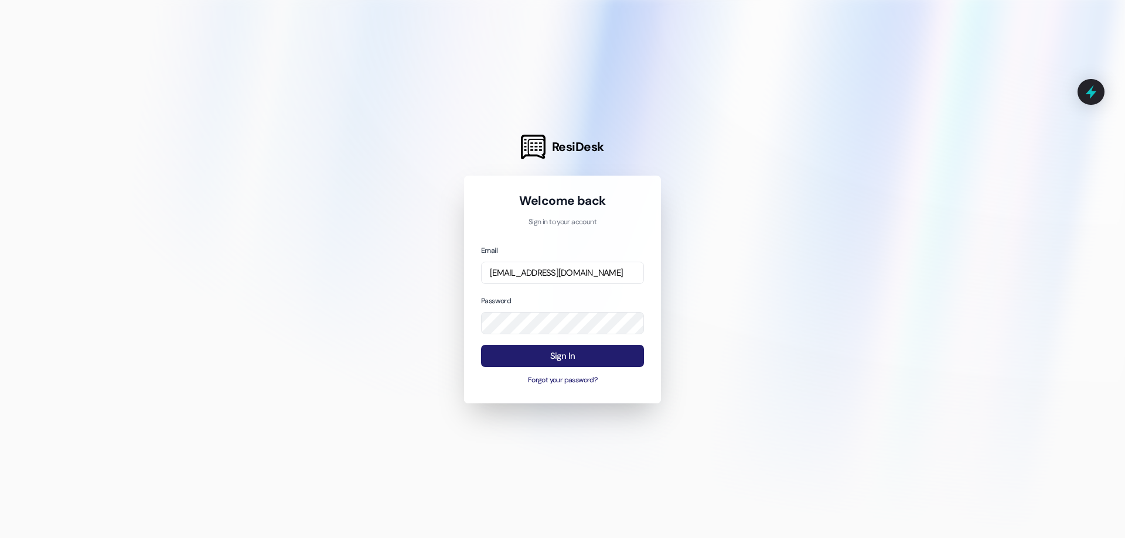
click at [594, 348] on button "Sign In" at bounding box center [562, 356] width 163 height 23
